Goal: Task Accomplishment & Management: Manage account settings

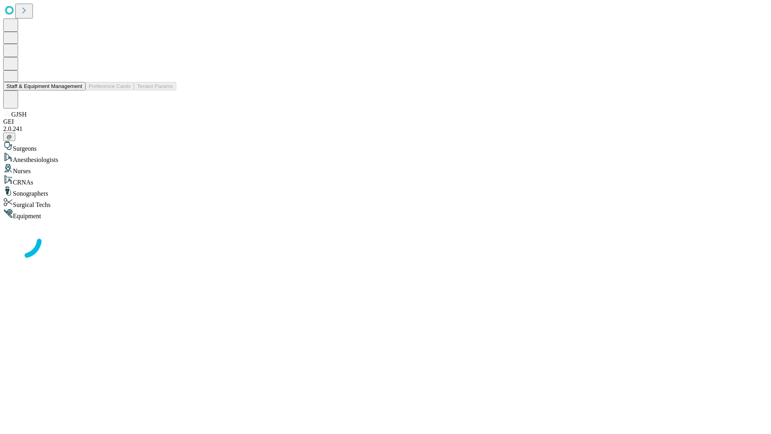
click at [77, 90] on button "Staff & Equipment Management" at bounding box center [44, 86] width 82 height 8
